Goal: Task Accomplishment & Management: Use online tool/utility

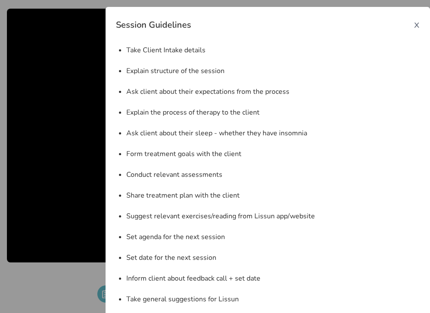
click at [418, 28] on div "Session Guidelines x Take Client Intake details Explain structure of the sessio…" at bounding box center [267, 163] width 324 height 313
click at [415, 26] on span "x" at bounding box center [417, 24] width 6 height 14
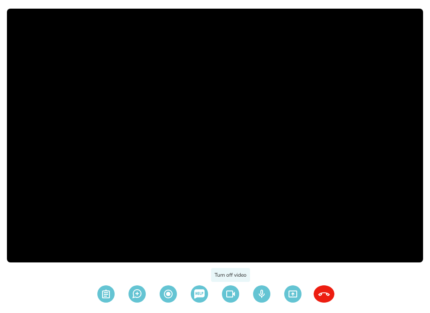
click at [226, 293] on img at bounding box center [230, 293] width 21 height 17
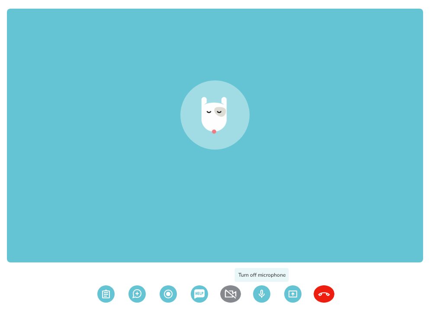
click at [266, 295] on img at bounding box center [261, 293] width 21 height 17
click at [232, 295] on img at bounding box center [230, 293] width 21 height 17
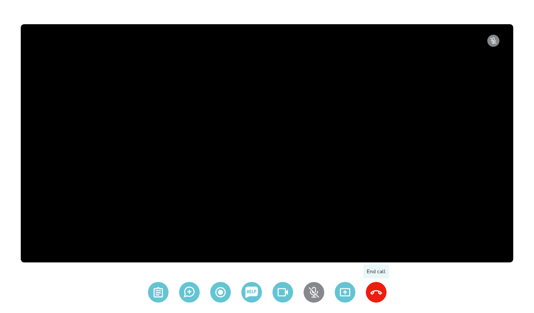
click at [377, 292] on img at bounding box center [376, 292] width 21 height 21
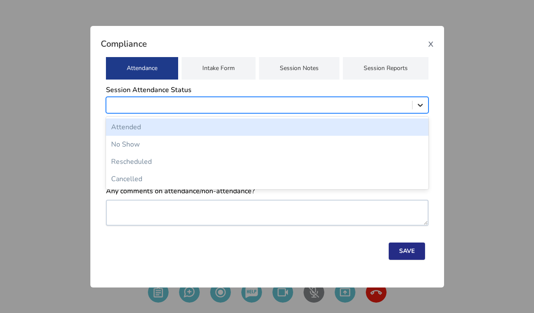
click at [416, 110] on div at bounding box center [420, 105] width 16 height 16
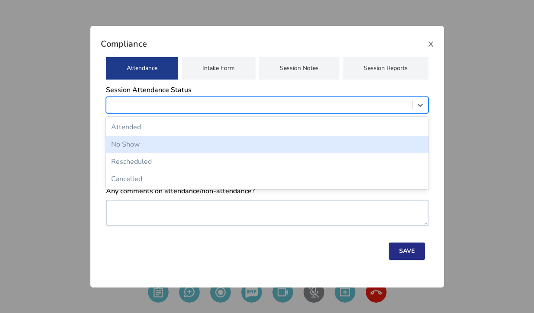
click at [382, 143] on div "No Show" at bounding box center [267, 144] width 322 height 17
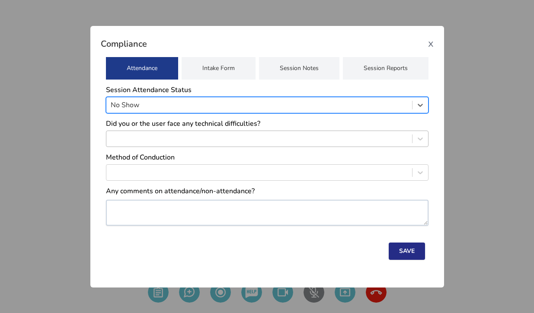
click at [395, 137] on div at bounding box center [259, 139] width 297 height 12
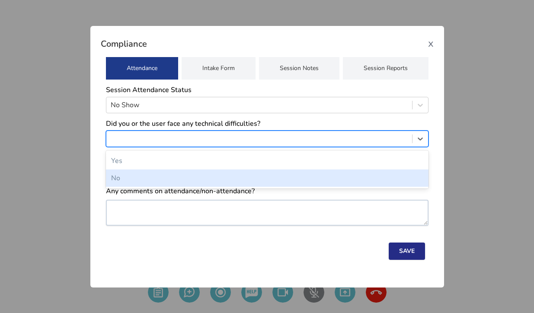
click at [358, 181] on div "No" at bounding box center [267, 177] width 322 height 17
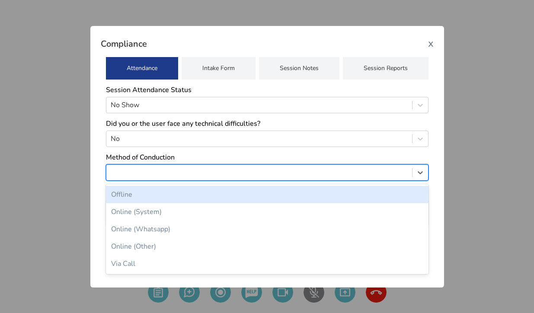
click at [408, 180] on div at bounding box center [267, 172] width 322 height 16
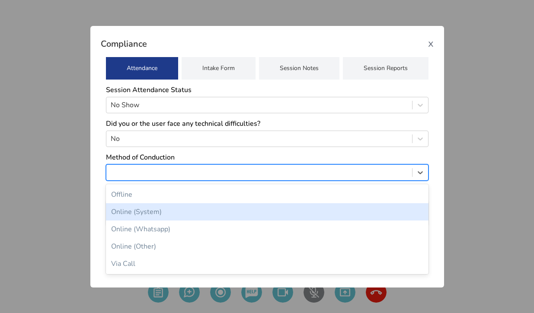
click at [372, 217] on div "Online (System)" at bounding box center [267, 211] width 322 height 17
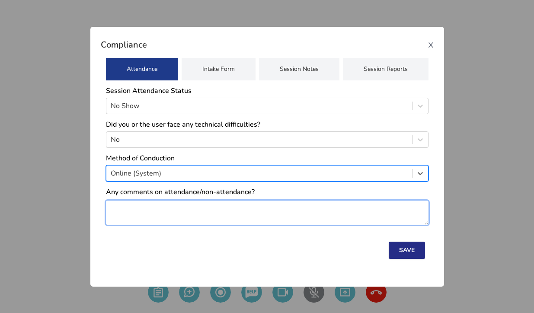
click at [362, 214] on textarea at bounding box center [267, 213] width 322 height 24
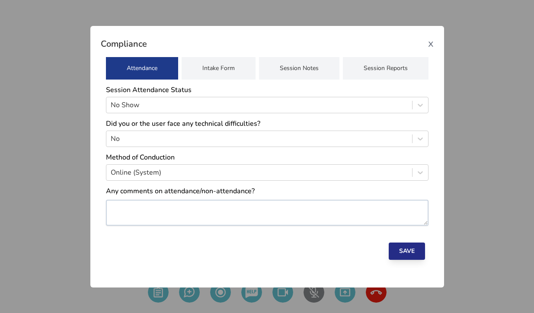
click at [418, 255] on button "Save" at bounding box center [407, 250] width 36 height 17
click at [406, 248] on button "Save" at bounding box center [407, 250] width 36 height 17
click at [429, 44] on span "x" at bounding box center [431, 43] width 6 height 14
